Goal: Information Seeking & Learning: Find specific page/section

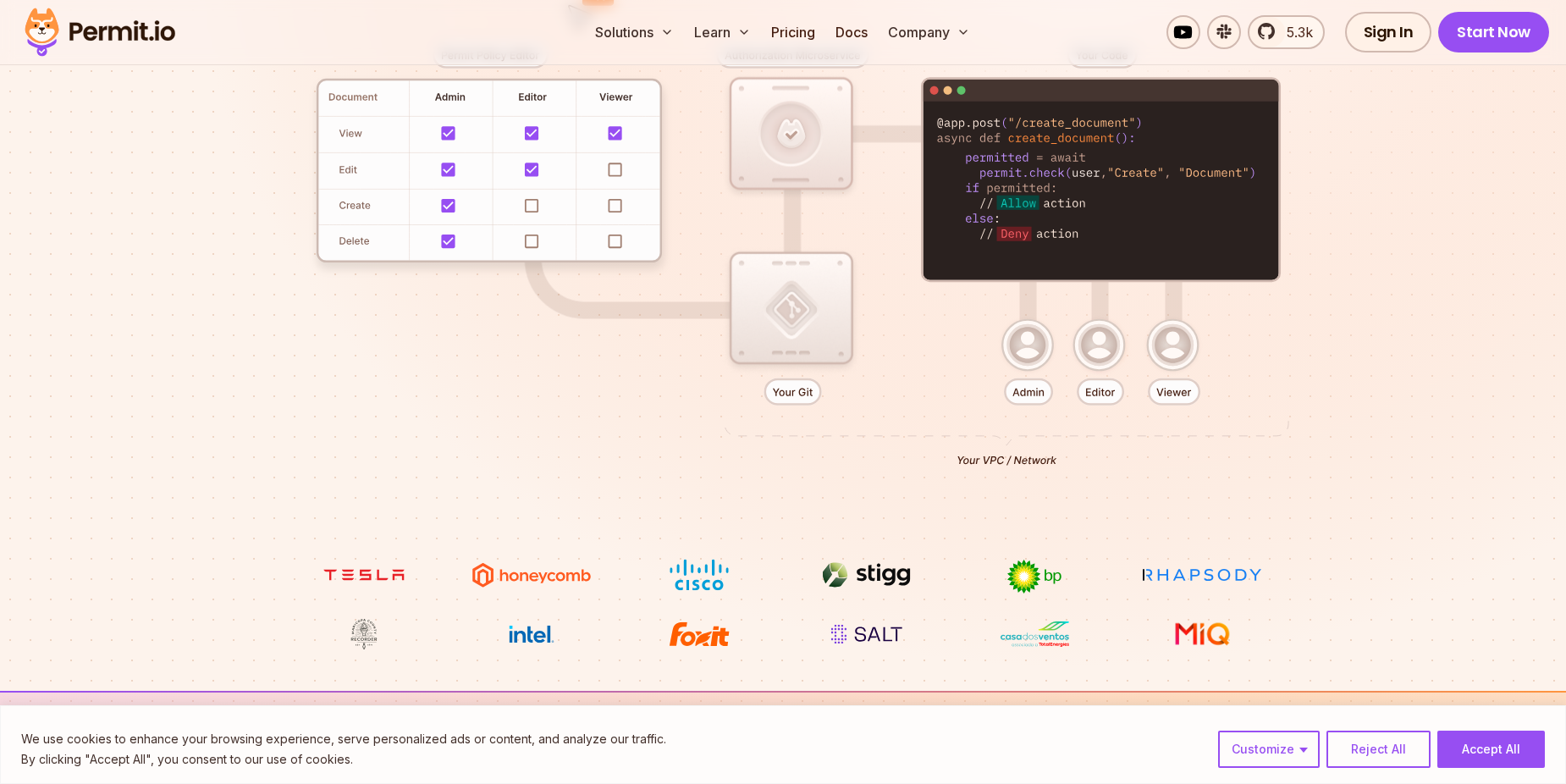
scroll to position [472, 0]
click at [1493, 757] on button "Accept All" at bounding box center [1491, 749] width 108 height 37
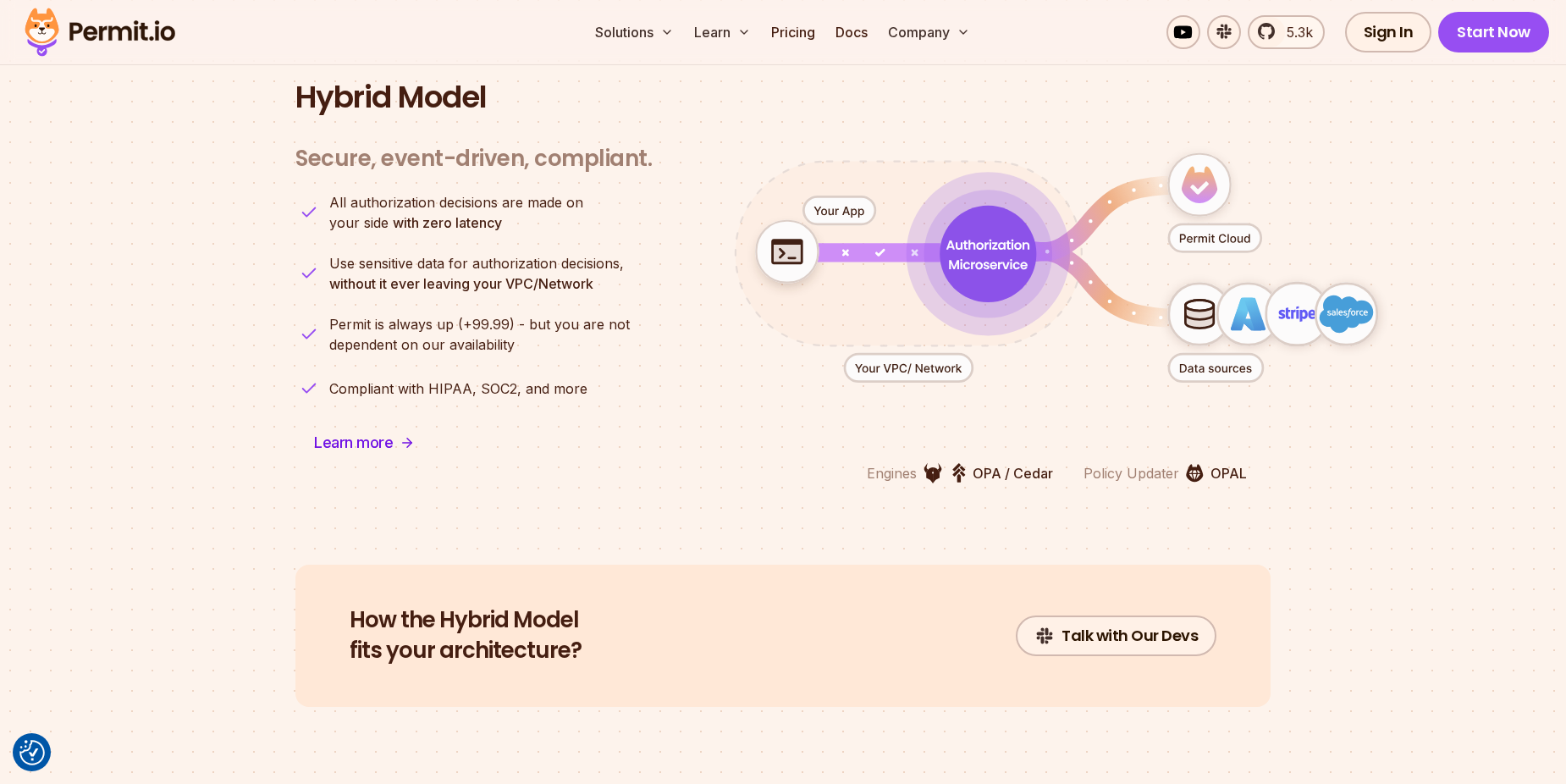
scroll to position [4196, 0]
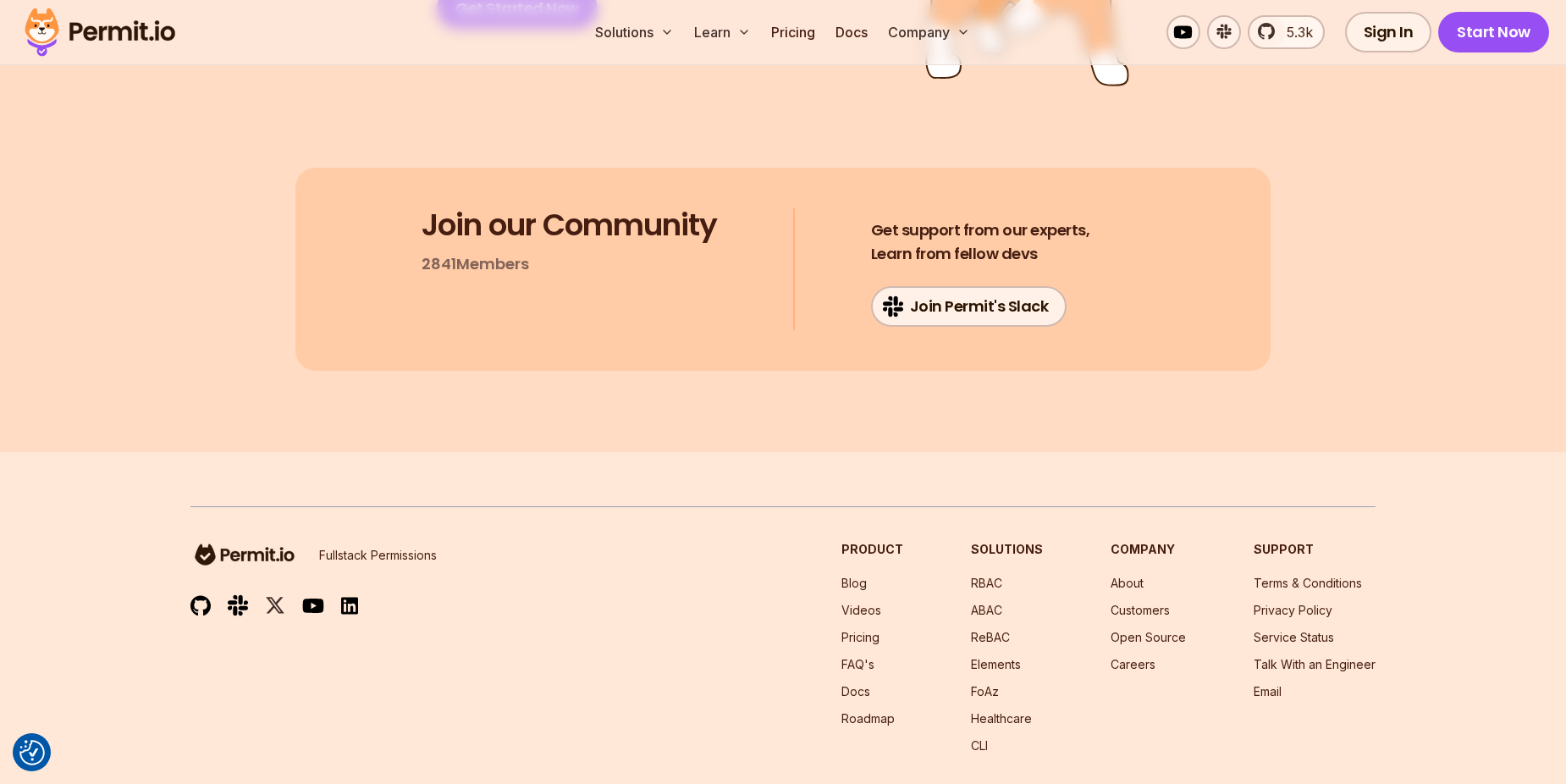
scroll to position [9053, 0]
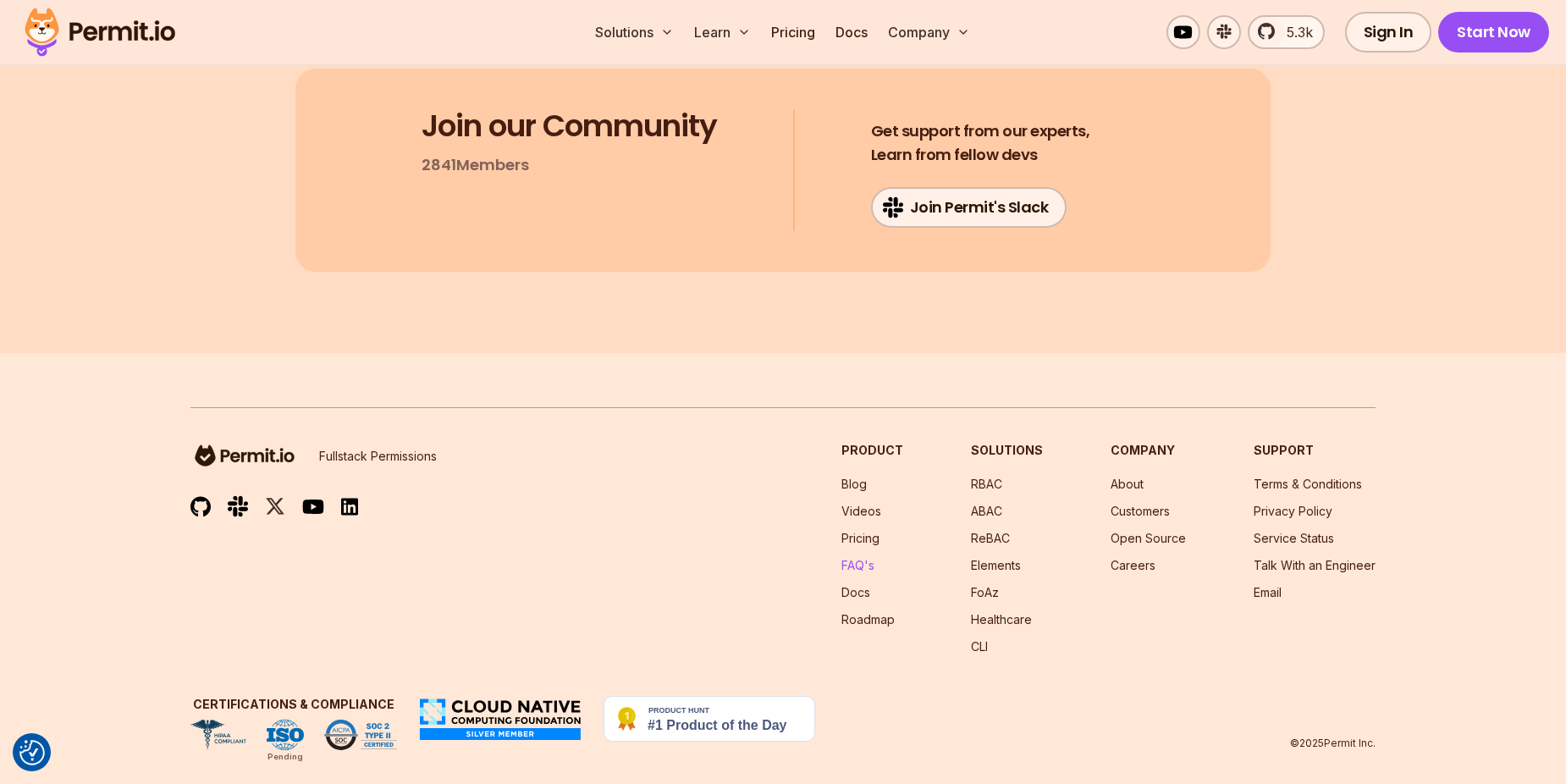
click at [872, 557] on link "FAQ's" at bounding box center [858, 565] width 33 height 14
